Goal: Task Accomplishment & Management: Manage account settings

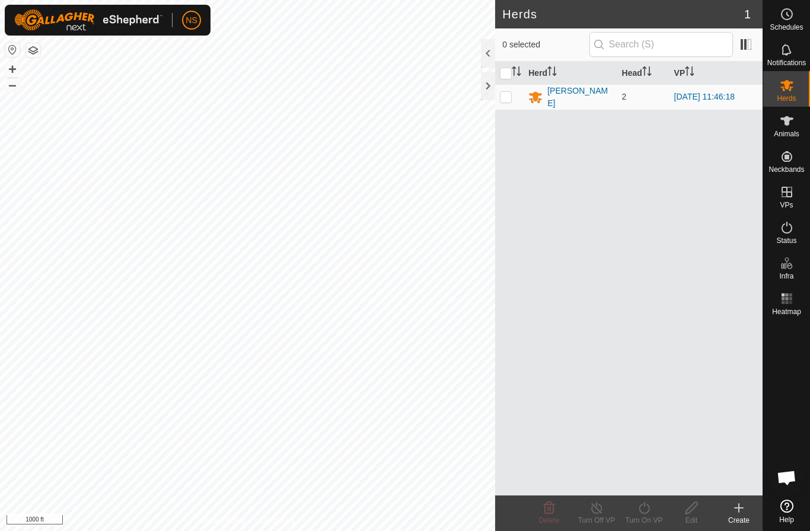
scroll to position [439, 0]
click at [488, 52] on div at bounding box center [488, 53] width 14 height 28
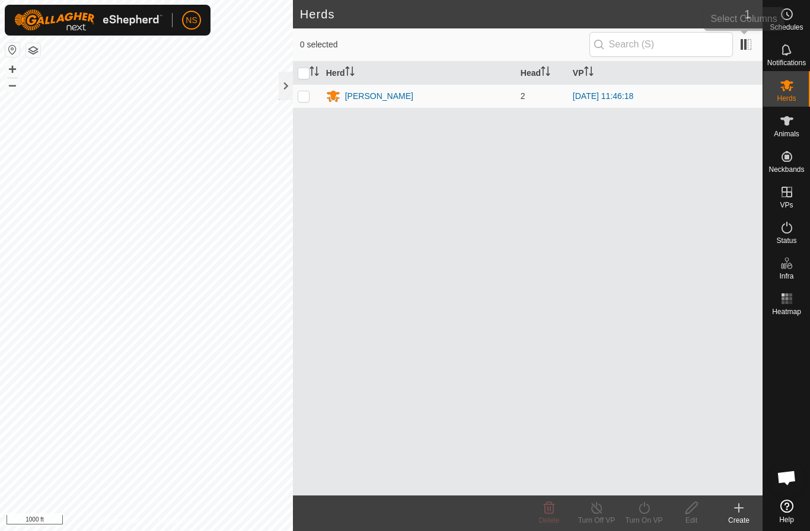
click at [735, 53] on app-column-selector at bounding box center [744, 44] width 23 height 23
click at [747, 45] on span at bounding box center [746, 44] width 19 height 19
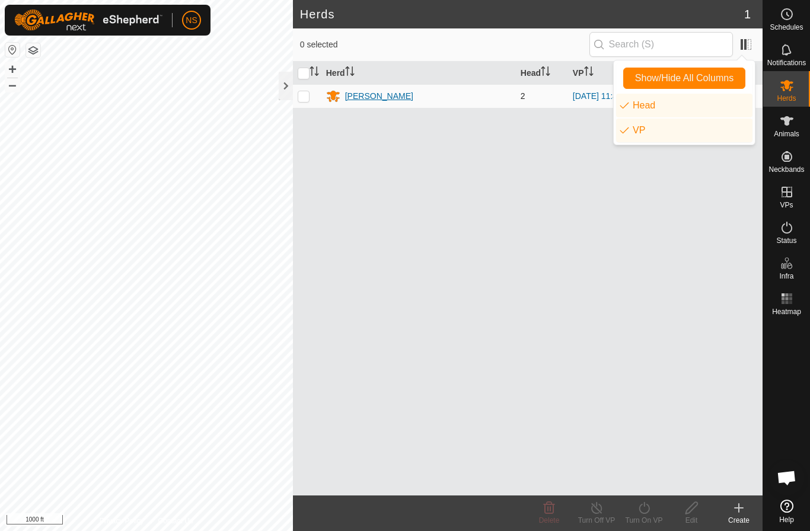
click at [482, 101] on div "[PERSON_NAME]" at bounding box center [418, 96] width 185 height 14
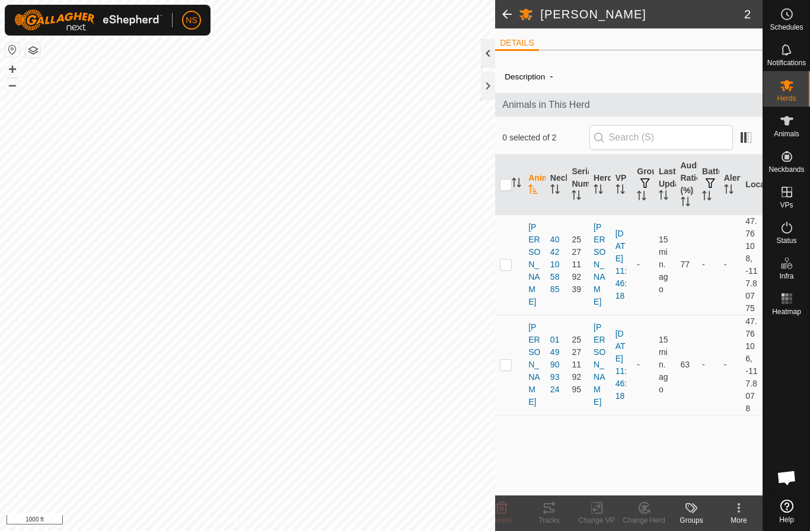
click at [482, 53] on div at bounding box center [488, 53] width 14 height 28
click at [491, 54] on div at bounding box center [488, 53] width 14 height 28
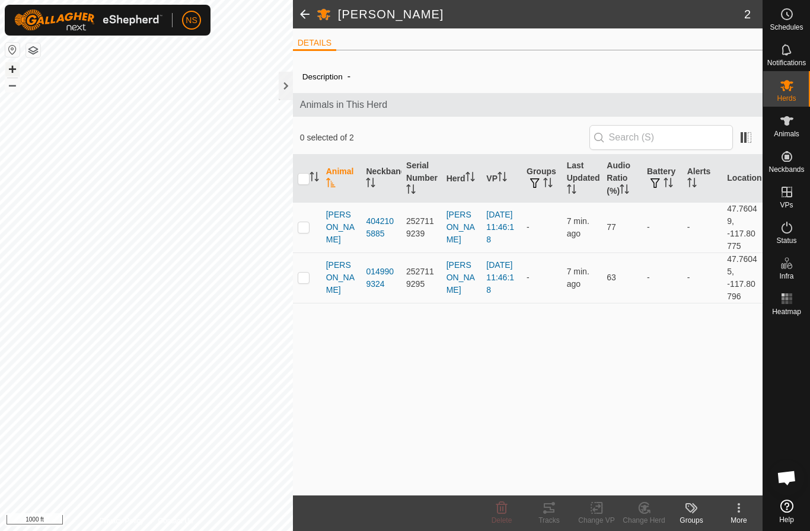
click at [11, 71] on button "+" at bounding box center [12, 69] width 14 height 14
drag, startPoint x: -1, startPoint y: -1, endPoint x: 285, endPoint y: 91, distance: 299.6
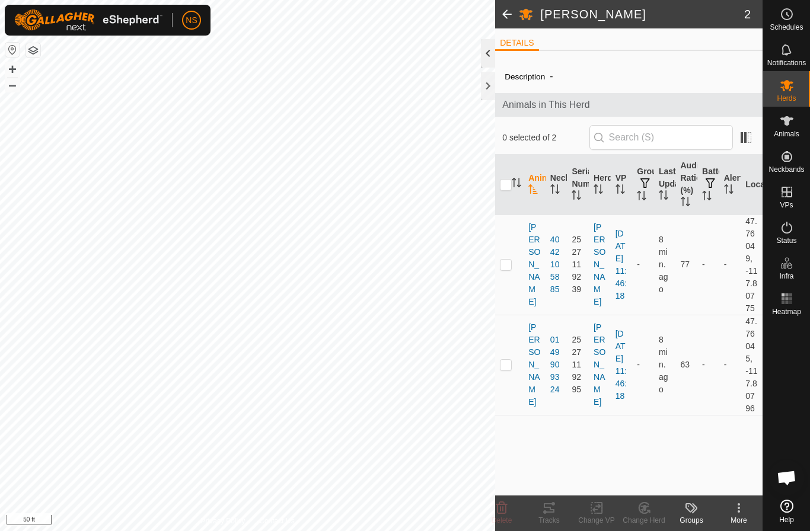
click at [491, 52] on div at bounding box center [488, 53] width 14 height 28
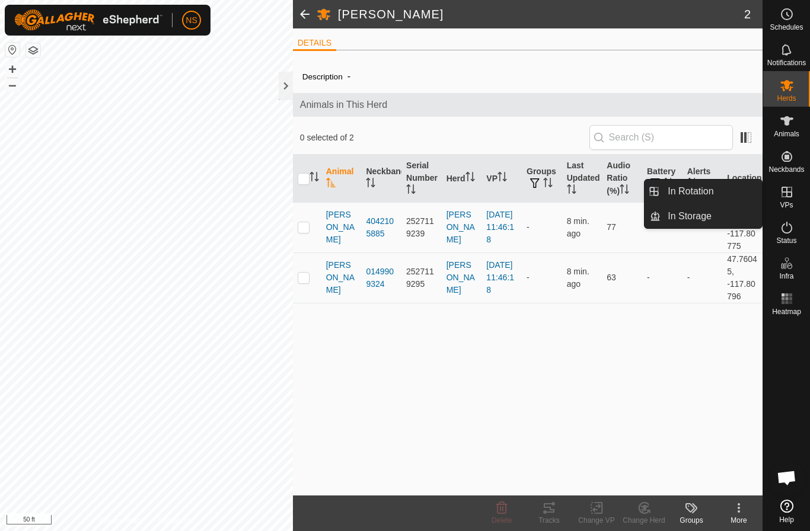
click at [788, 192] on icon at bounding box center [787, 192] width 11 height 11
click at [708, 195] on link "In Rotation" at bounding box center [711, 192] width 101 height 24
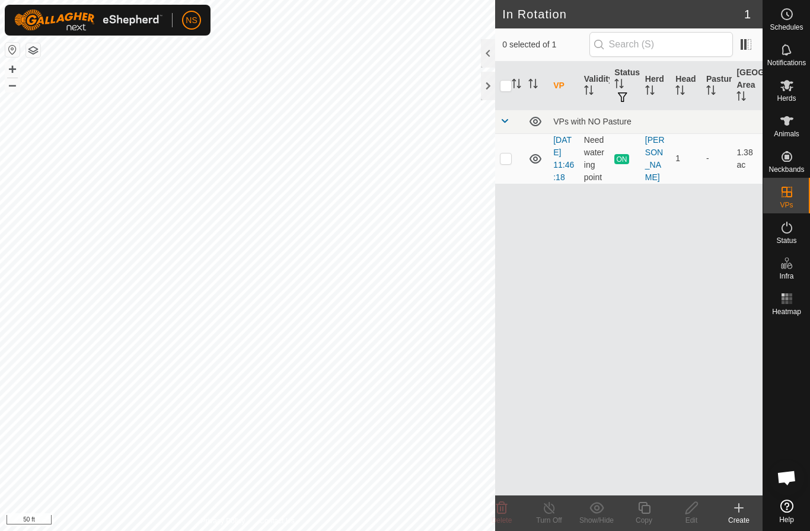
click at [742, 508] on icon at bounding box center [739, 508] width 8 height 0
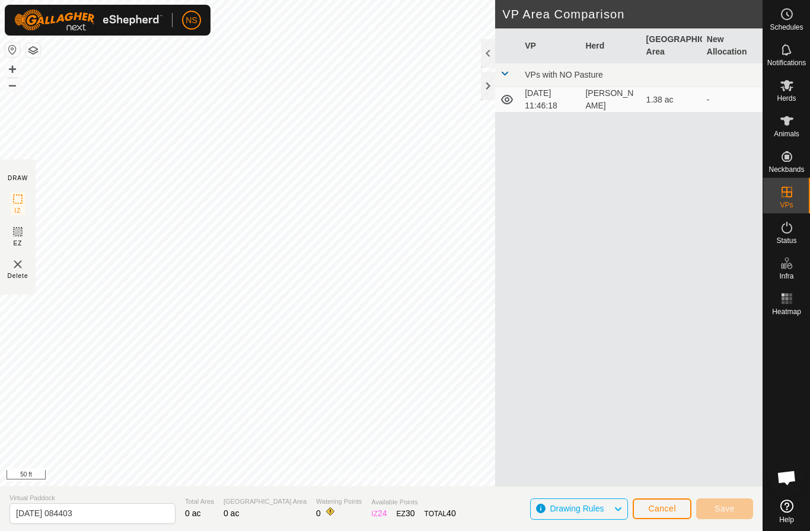
click at [658, 505] on span "Cancel" at bounding box center [662, 508] width 28 height 9
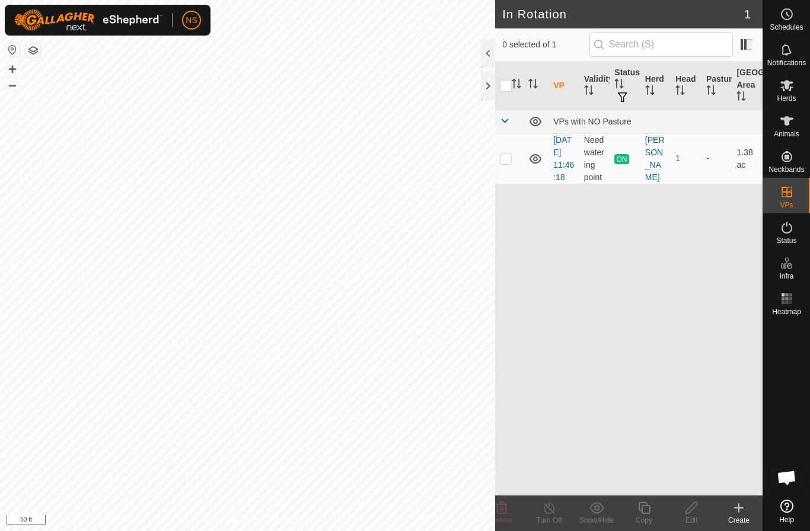
scroll to position [439, 0]
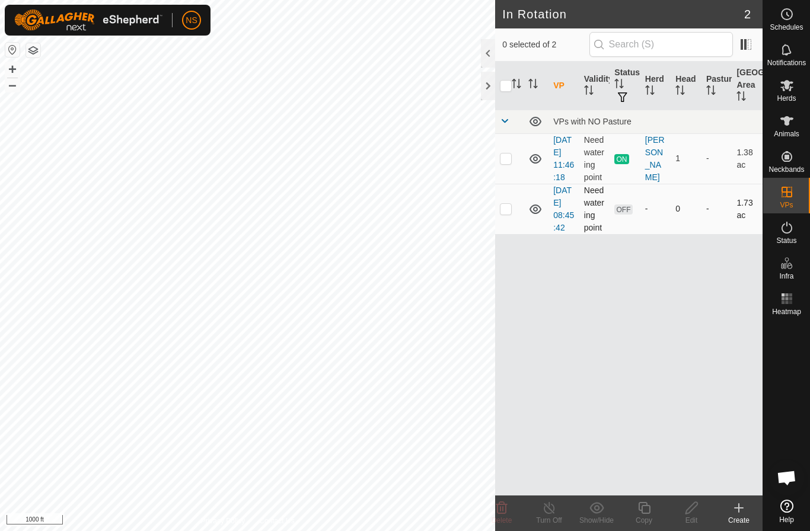
click at [506, 214] on p-checkbox at bounding box center [506, 208] width 12 height 9
click at [502, 514] on icon at bounding box center [501, 508] width 11 height 12
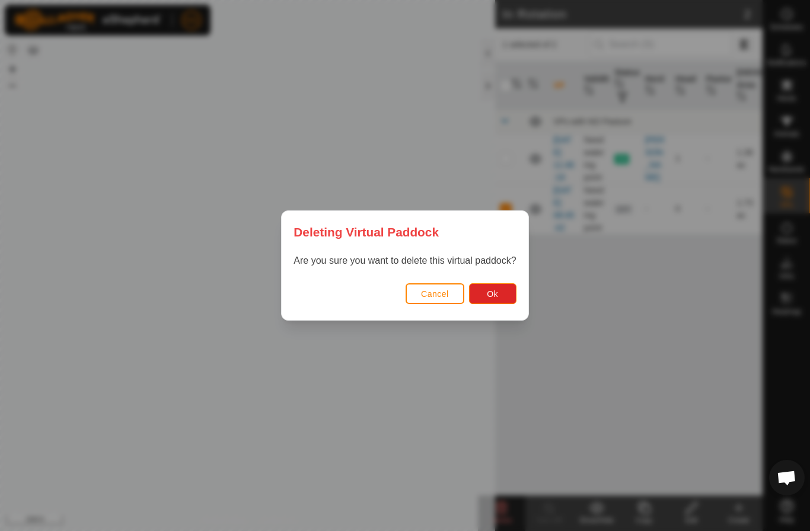
click at [443, 289] on span "Cancel" at bounding box center [435, 293] width 28 height 9
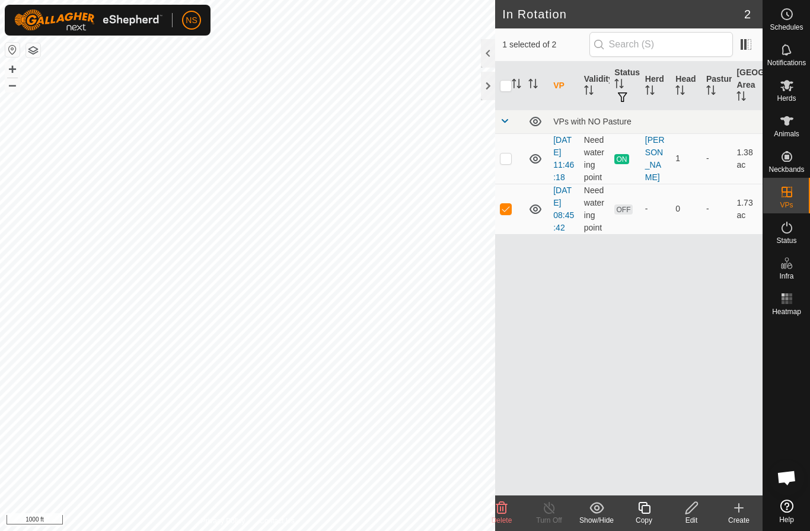
click at [501, 505] on icon at bounding box center [501, 508] width 11 height 12
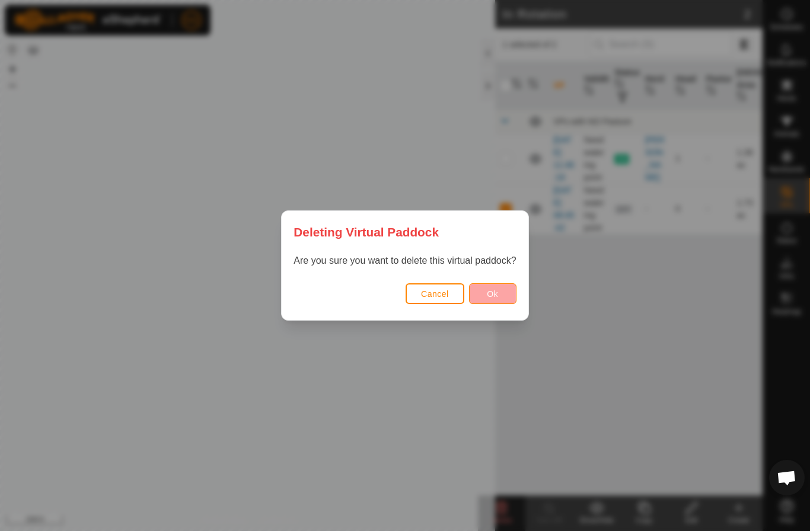
click at [495, 289] on span "Ok" at bounding box center [492, 293] width 11 height 9
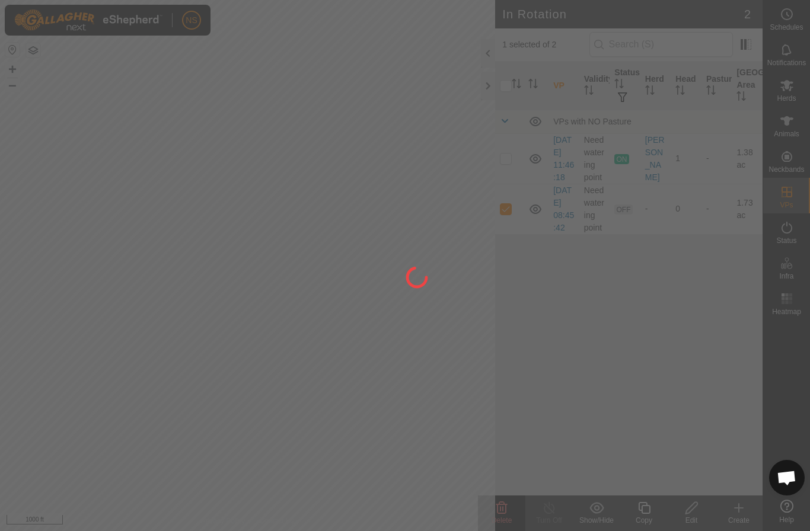
checkbox input "false"
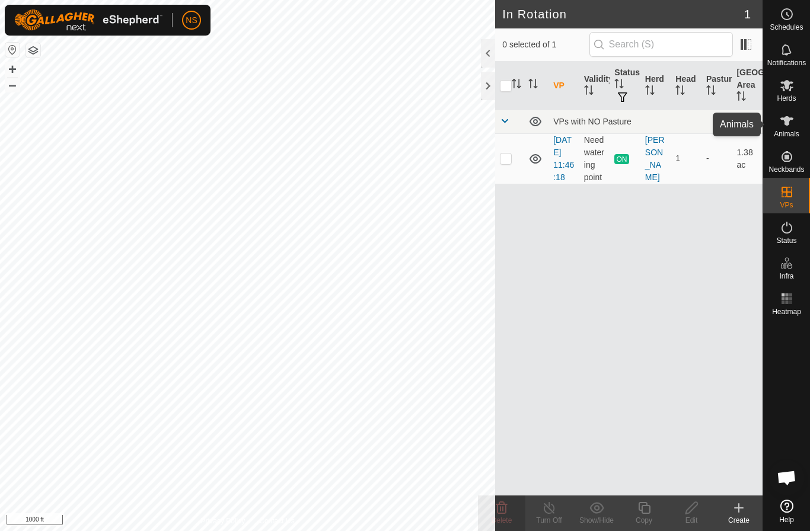
click at [790, 119] on icon at bounding box center [787, 120] width 13 height 9
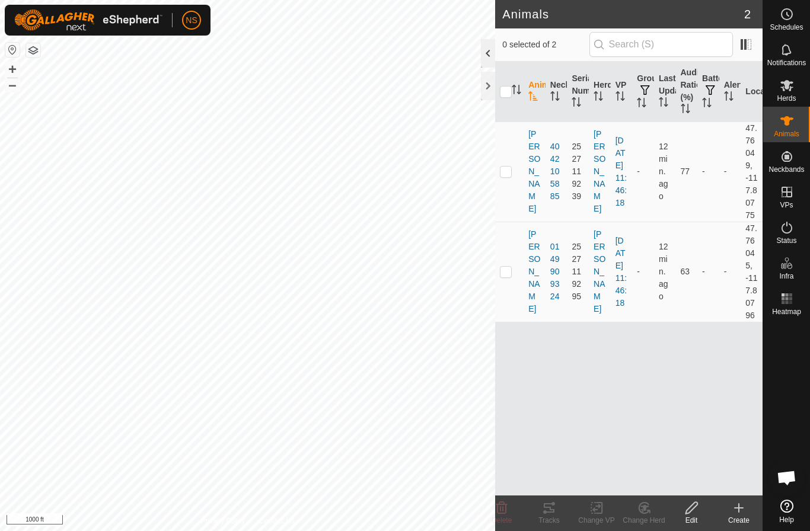
click at [490, 53] on div at bounding box center [488, 53] width 14 height 28
